Goal: Task Accomplishment & Management: Manage account settings

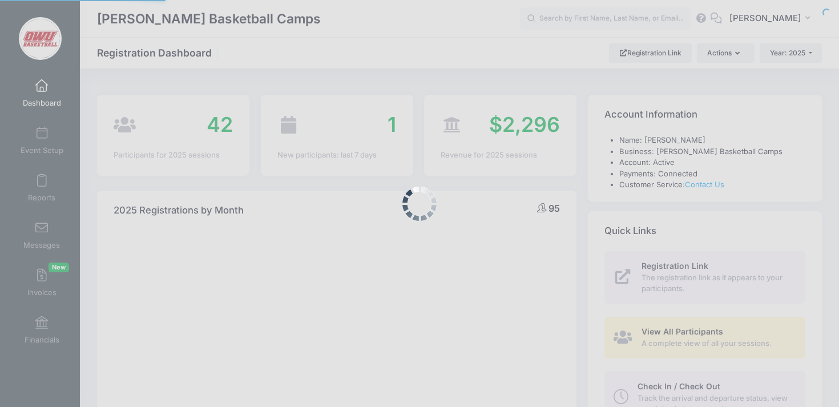
select select
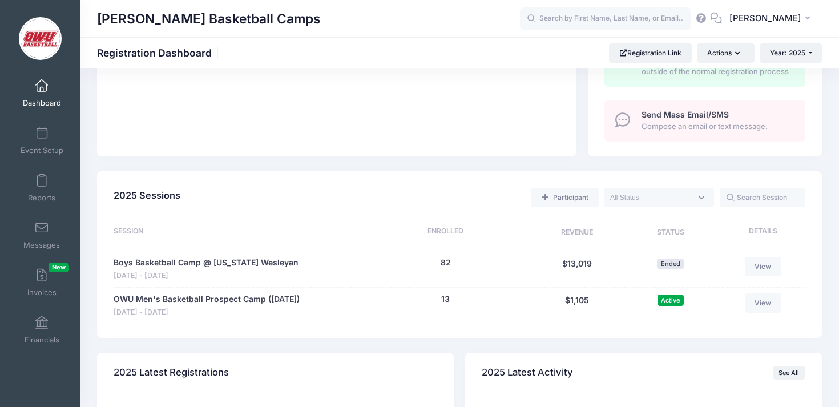
scroll to position [411, 0]
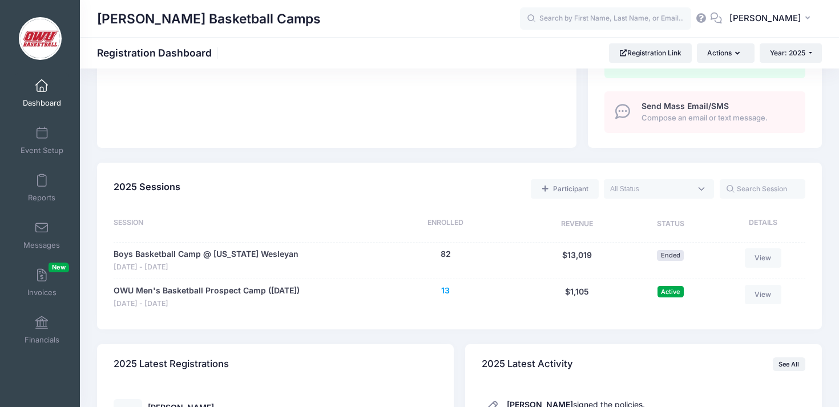
click at [445, 288] on button "13" at bounding box center [445, 291] width 9 height 12
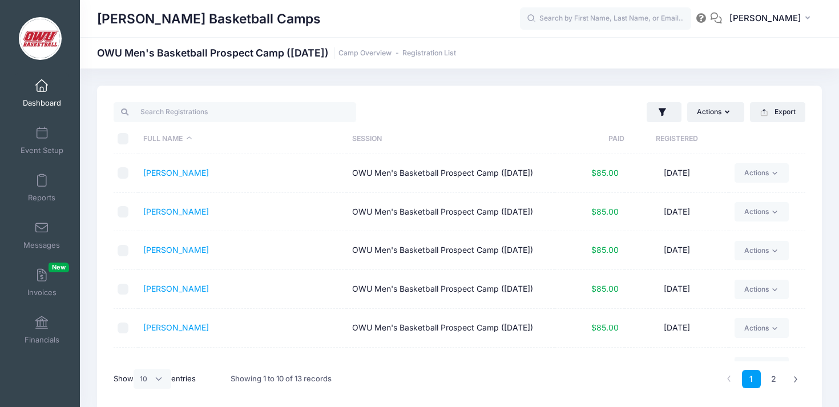
click at [673, 140] on th "Registered" at bounding box center [676, 139] width 104 height 30
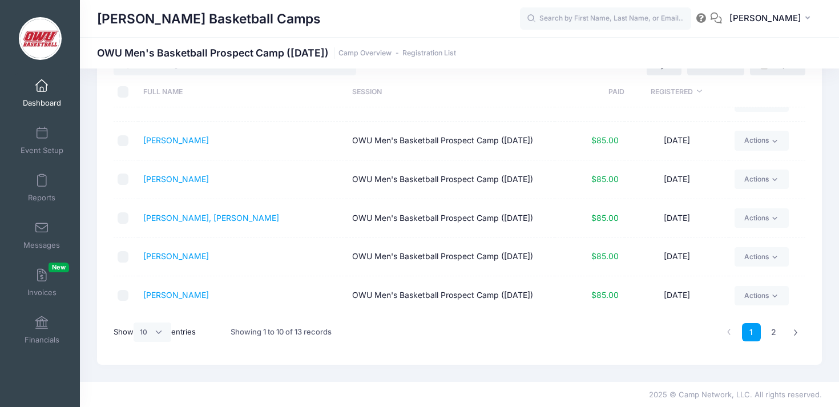
scroll to position [48, 0]
click at [160, 340] on select "All 10 25 50" at bounding box center [152, 330] width 38 height 19
select select "50"
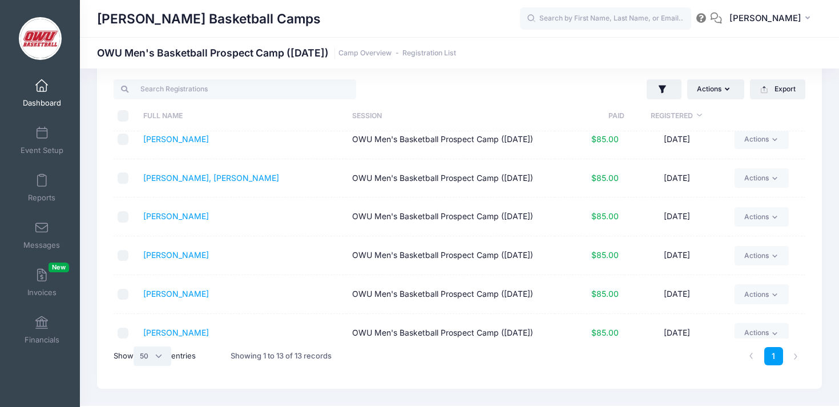
scroll to position [237, 0]
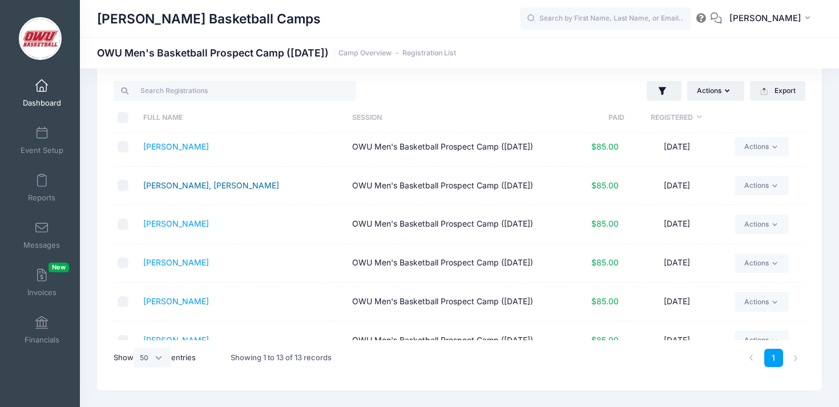
click at [171, 190] on link "McCoy, Dryden" at bounding box center [211, 185] width 136 height 10
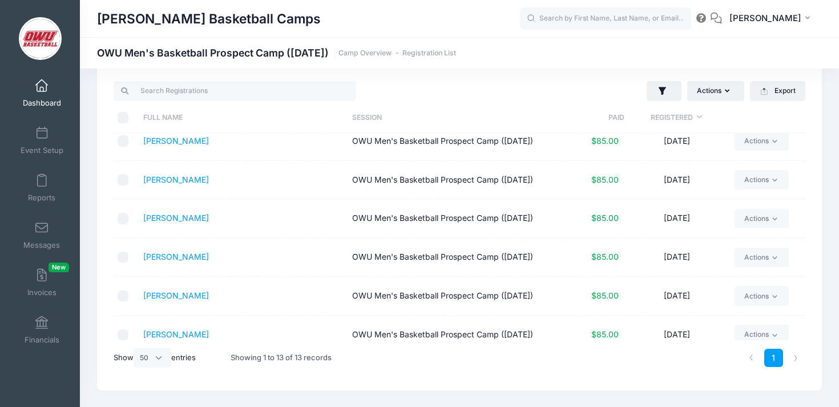
scroll to position [0, 0]
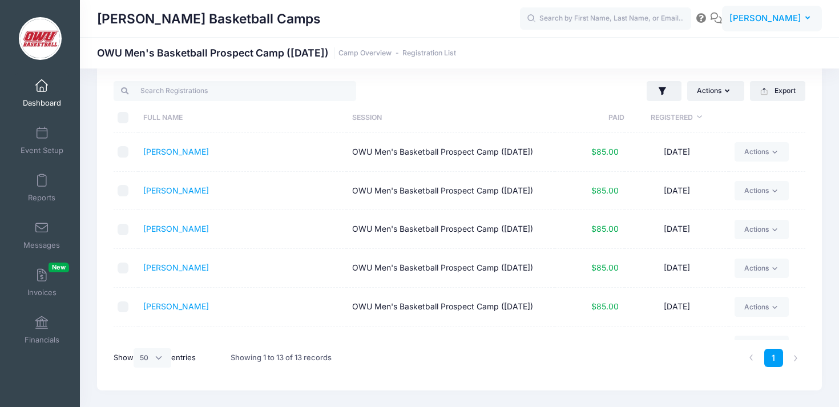
click at [775, 21] on span "[PERSON_NAME]" at bounding box center [765, 18] width 72 height 13
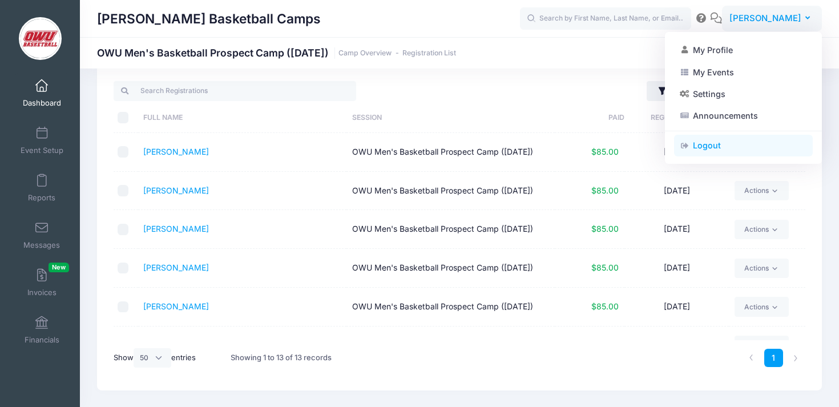
click at [748, 149] on link "Logout" at bounding box center [743, 146] width 139 height 22
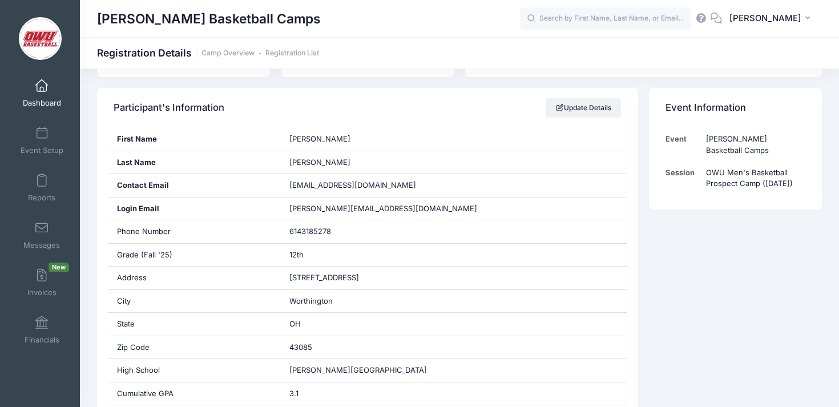
scroll to position [183, 0]
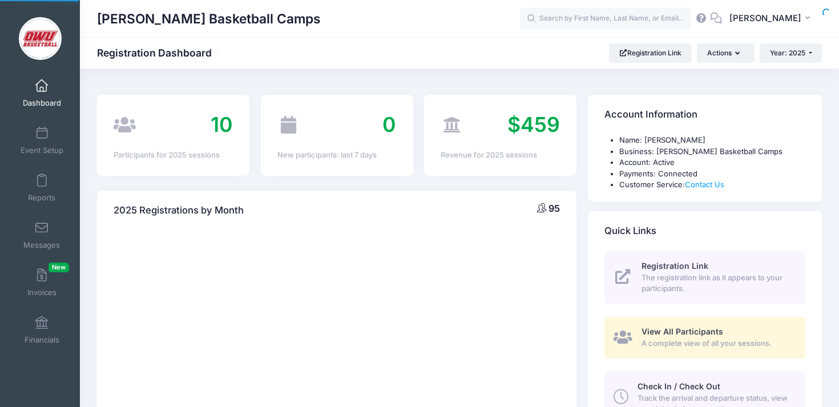
select select
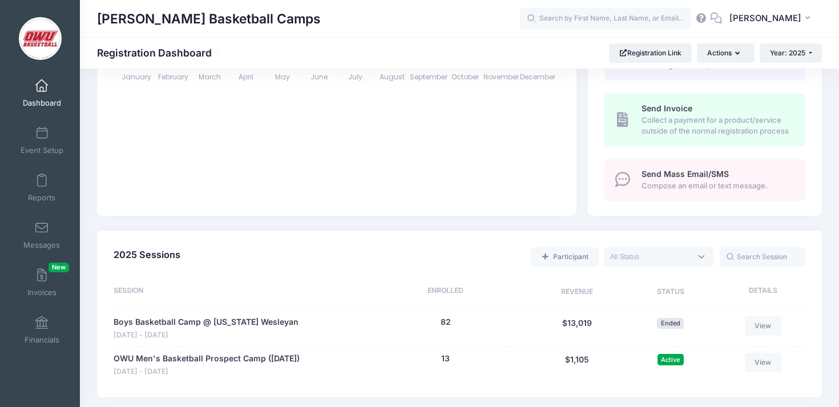
scroll to position [345, 0]
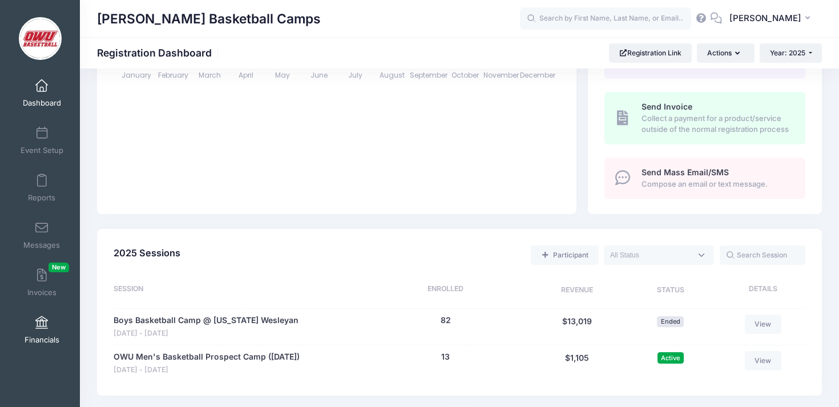
click at [42, 325] on span at bounding box center [42, 323] width 0 height 13
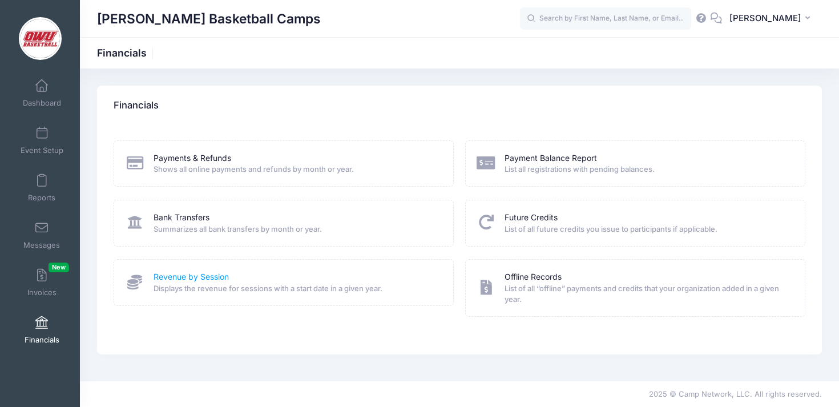
click at [213, 277] on link "Revenue by Session" at bounding box center [190, 277] width 75 height 12
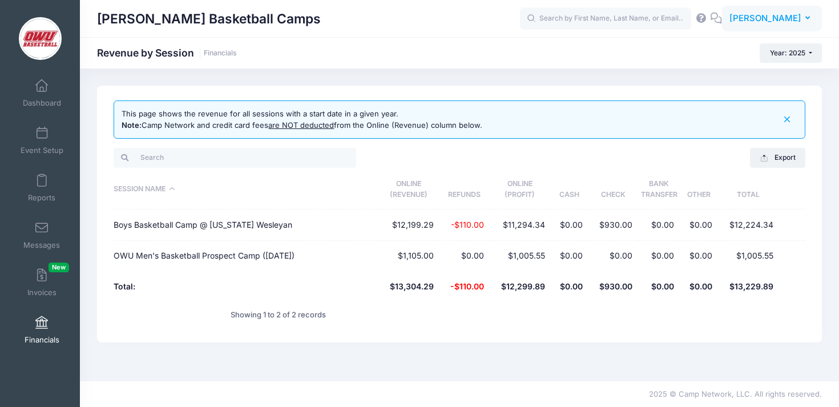
click at [786, 22] on span "[PERSON_NAME]" at bounding box center [765, 18] width 72 height 13
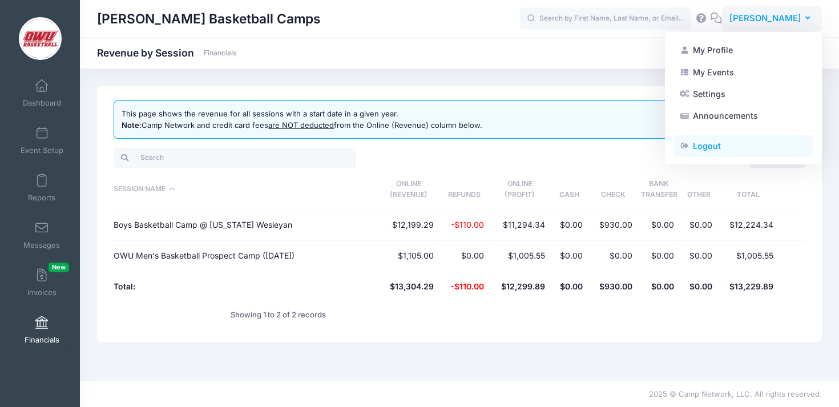
click at [723, 146] on link "Logout" at bounding box center [743, 146] width 139 height 22
